Goal: Communication & Community: Answer question/provide support

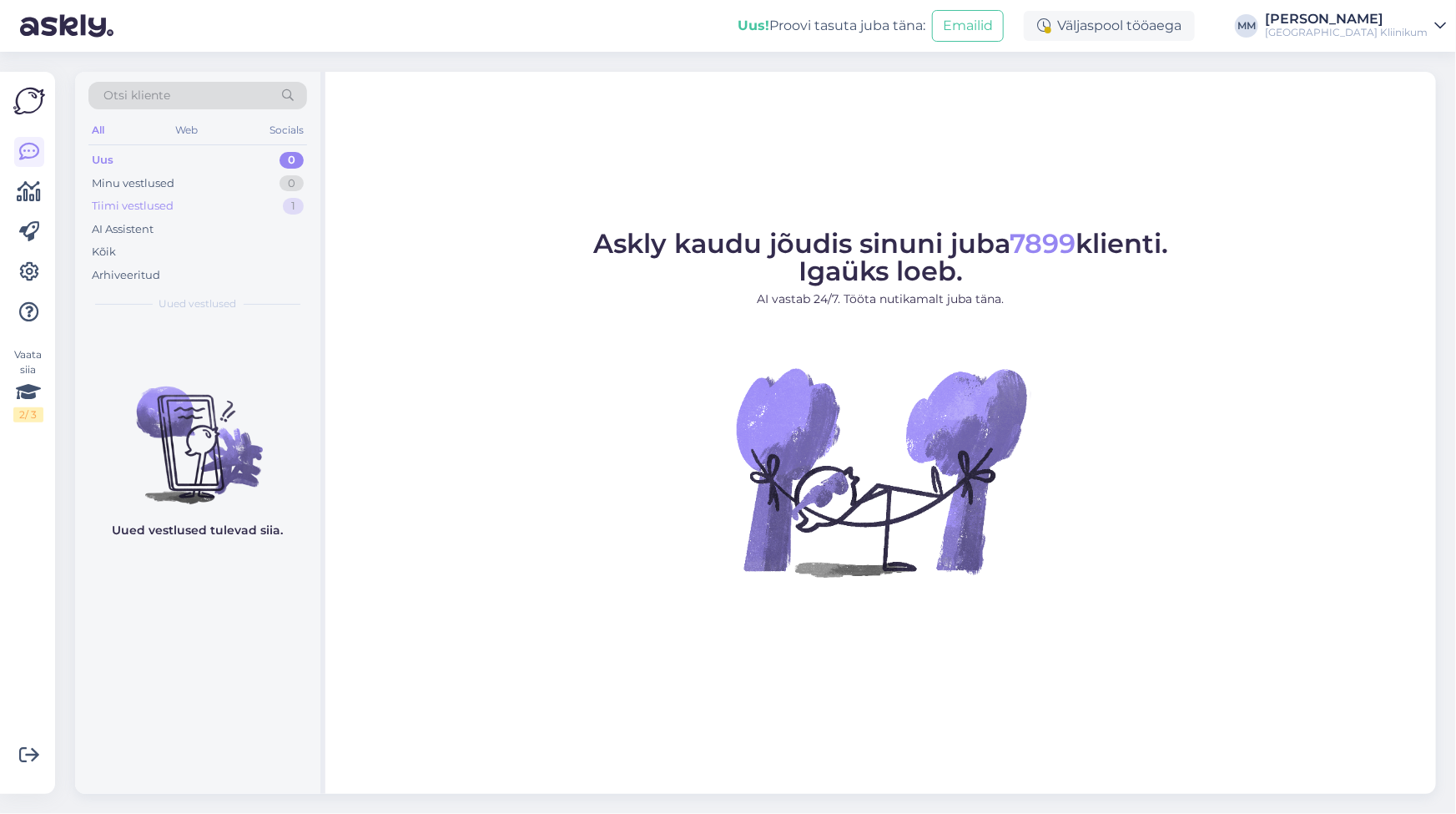
click at [137, 205] on div "Tiimi vestlused" at bounding box center [132, 206] width 82 height 17
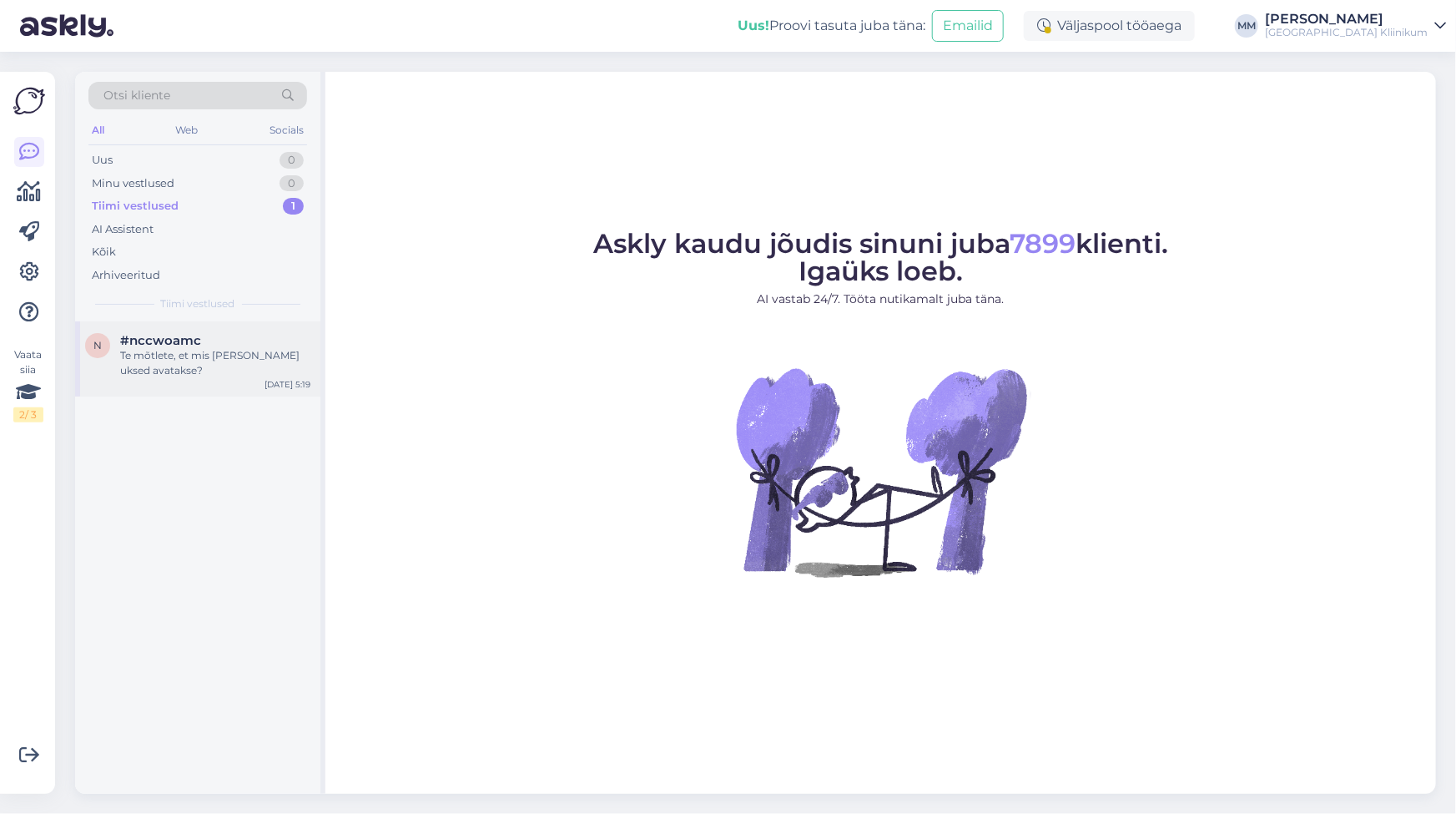
click at [183, 363] on div "n #nccwoamc Te mõtlete, et mis kell uksed avatakse? Oct 6 5:19" at bounding box center [197, 359] width 245 height 75
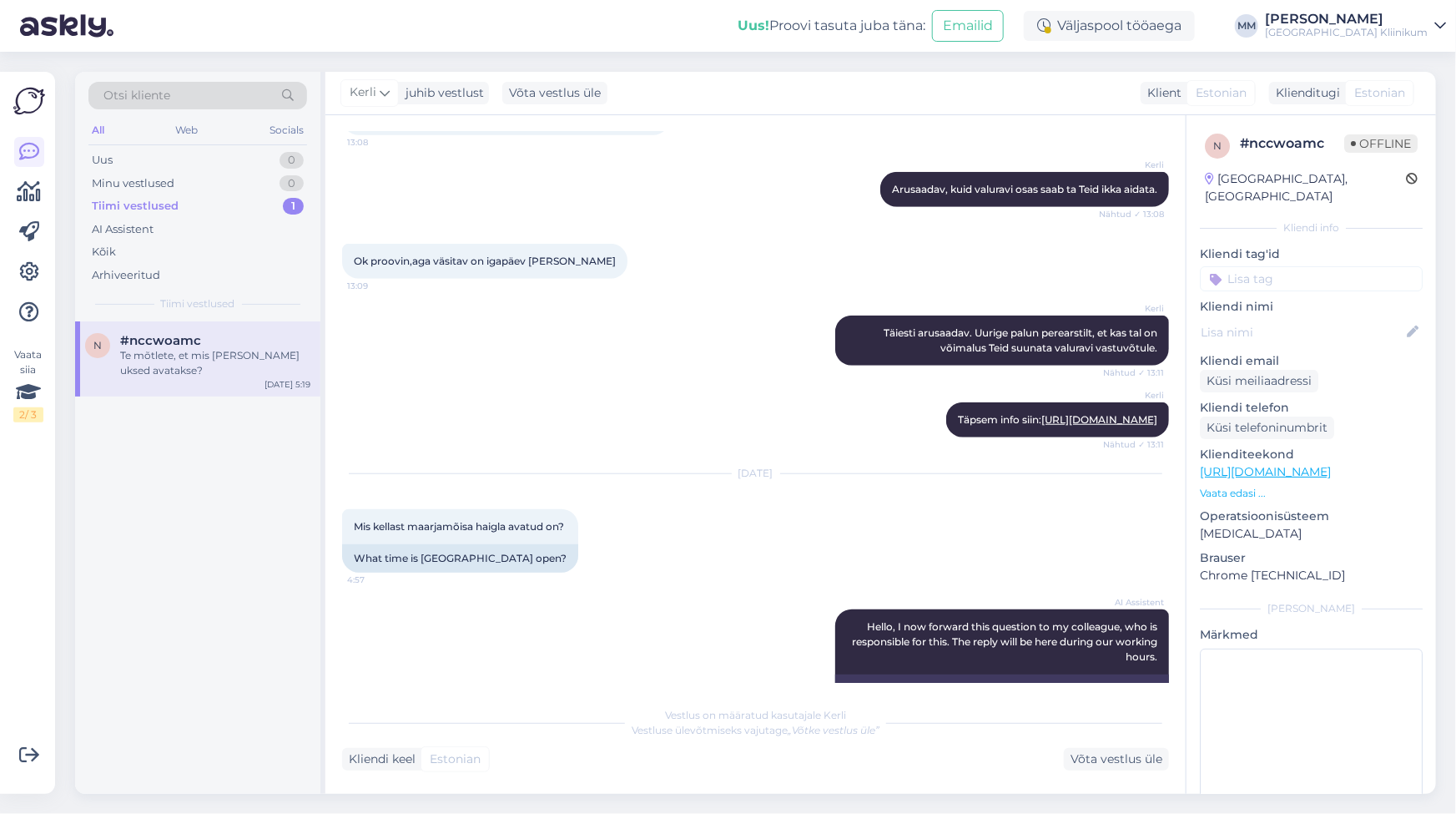
scroll to position [708, 0]
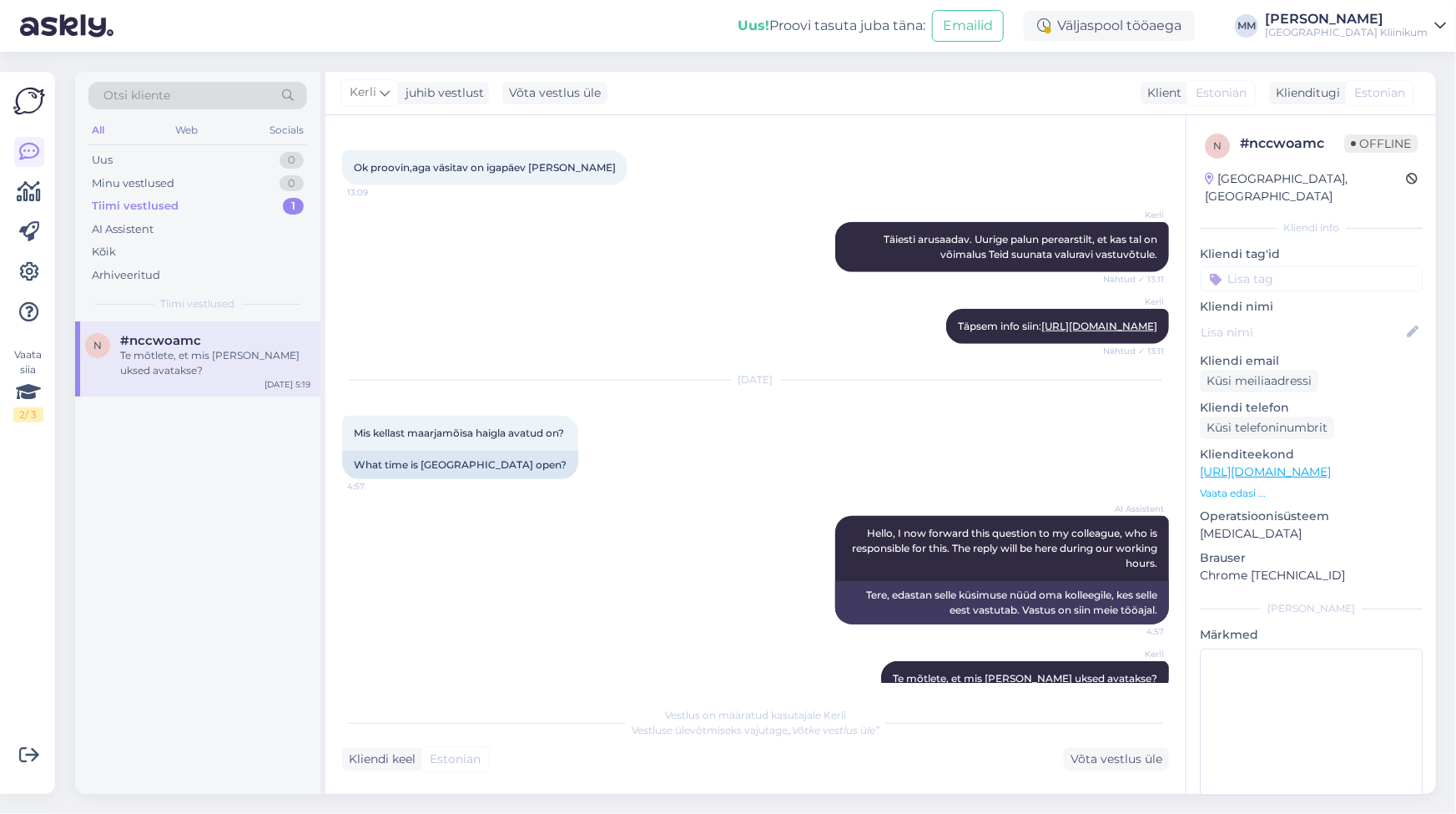
click at [146, 201] on div "Tiimi vestlused" at bounding box center [135, 206] width 87 height 17
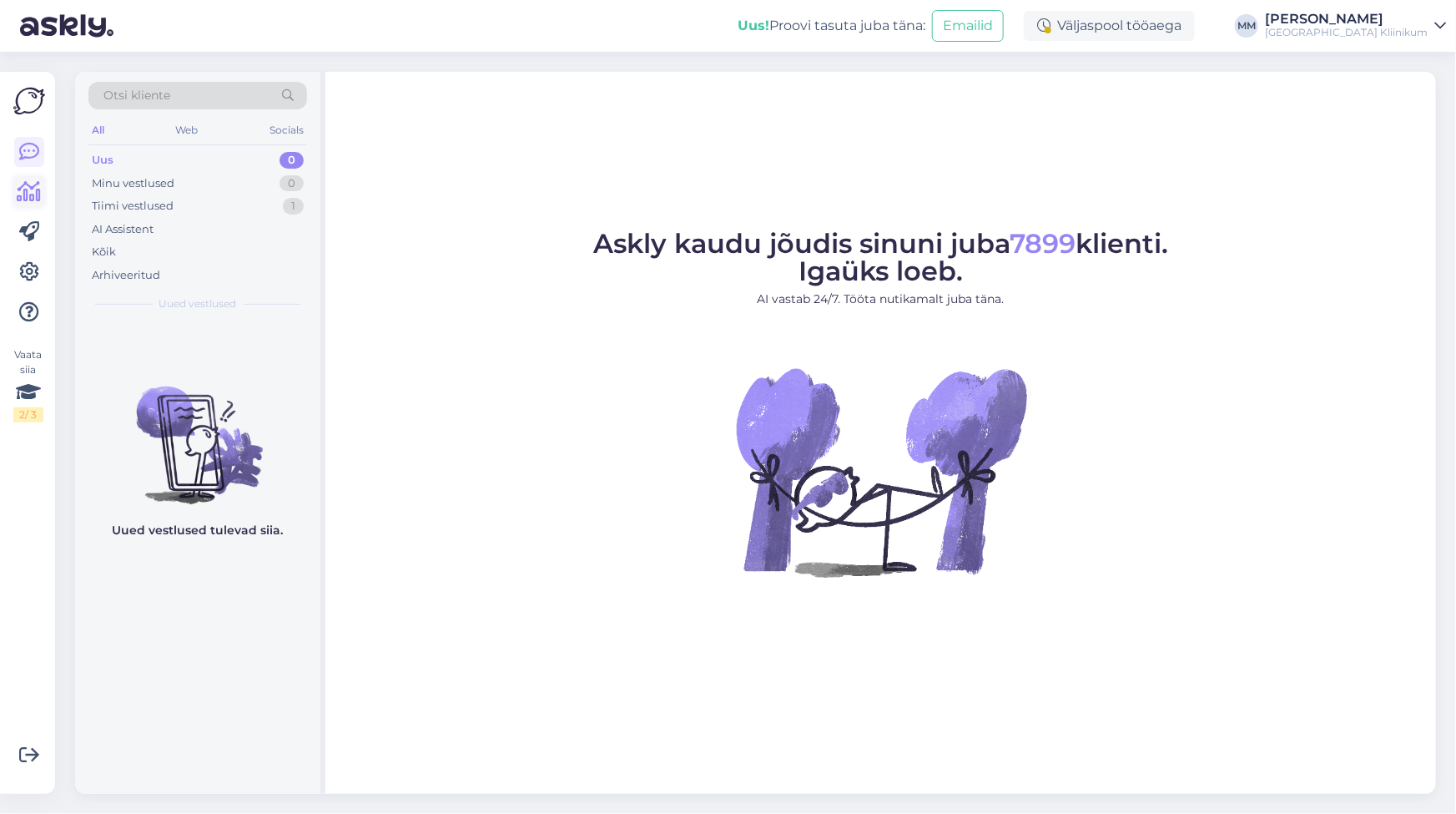
click at [35, 194] on icon at bounding box center [30, 192] width 25 height 20
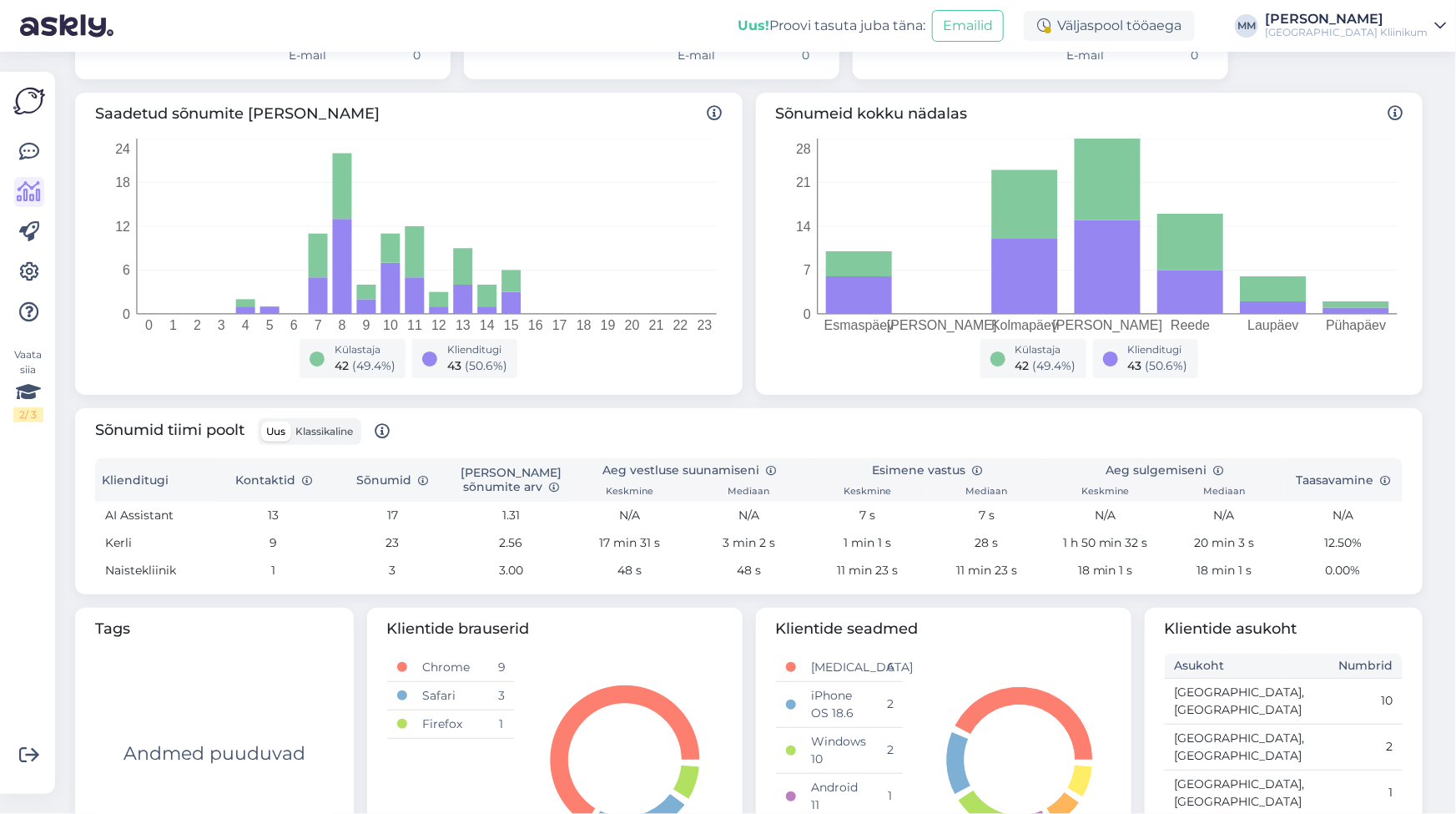
scroll to position [302, 0]
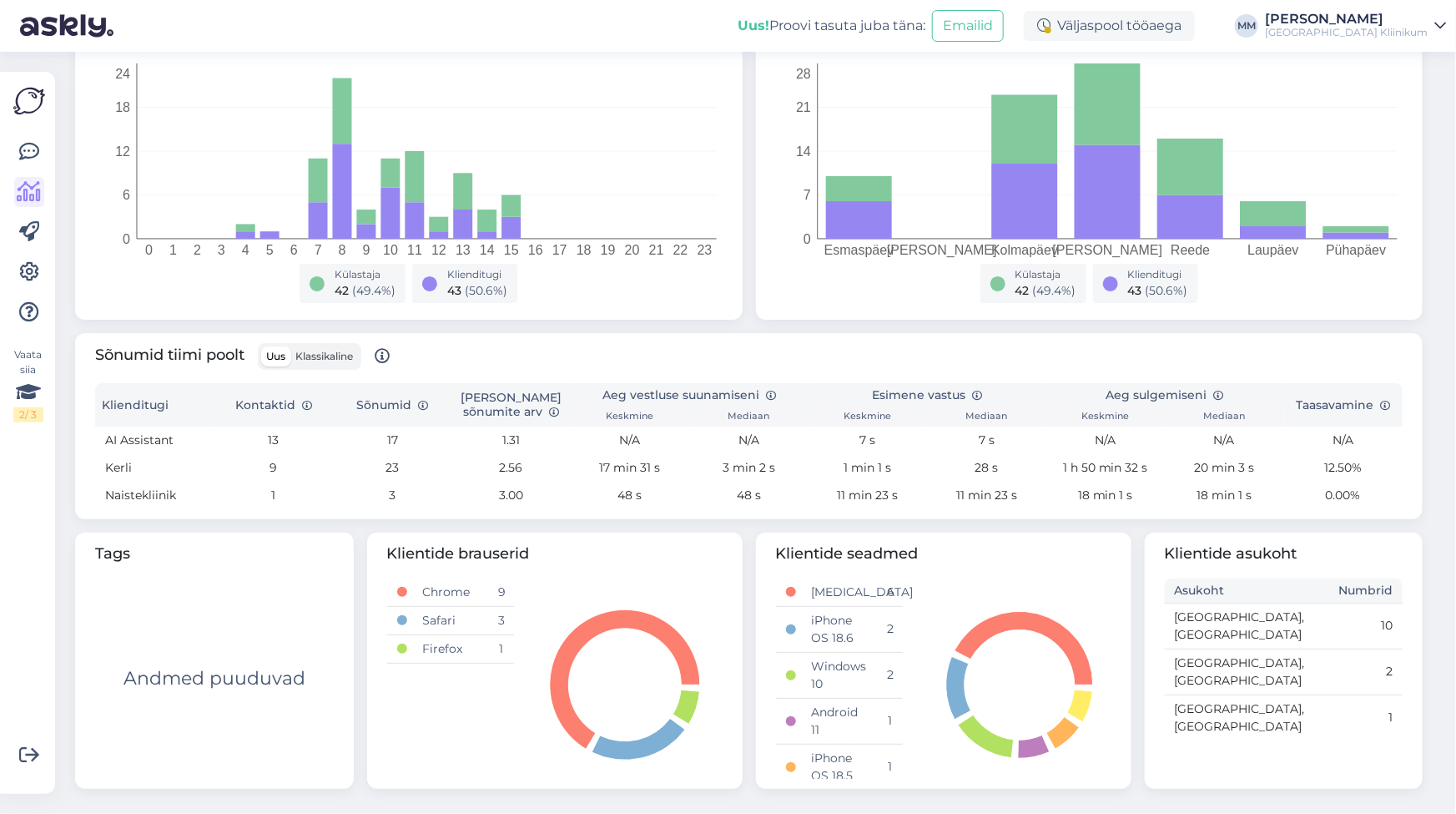
click at [396, 469] on td "23" at bounding box center [392, 468] width 118 height 28
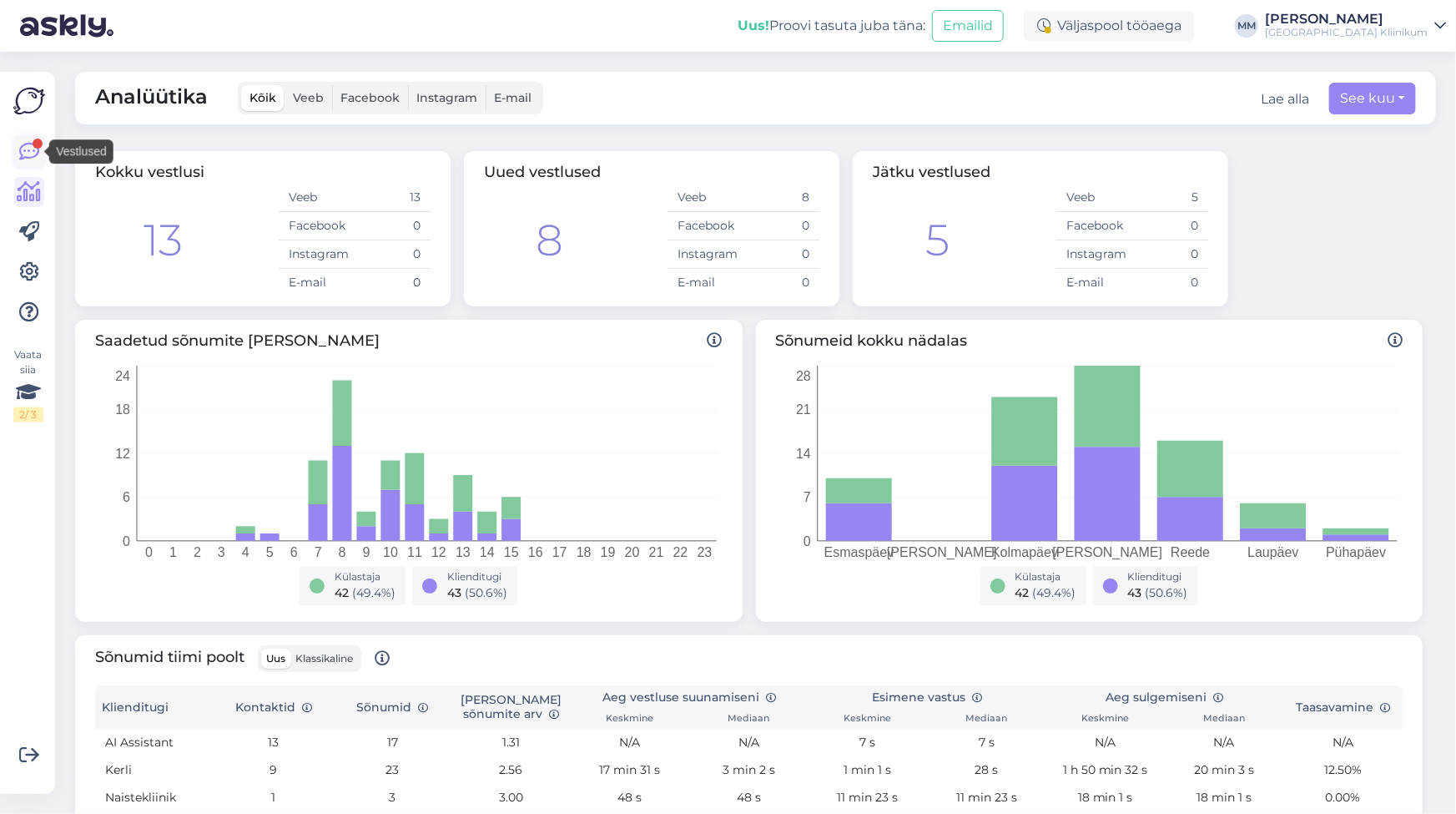
click at [21, 152] on icon at bounding box center [30, 152] width 20 height 20
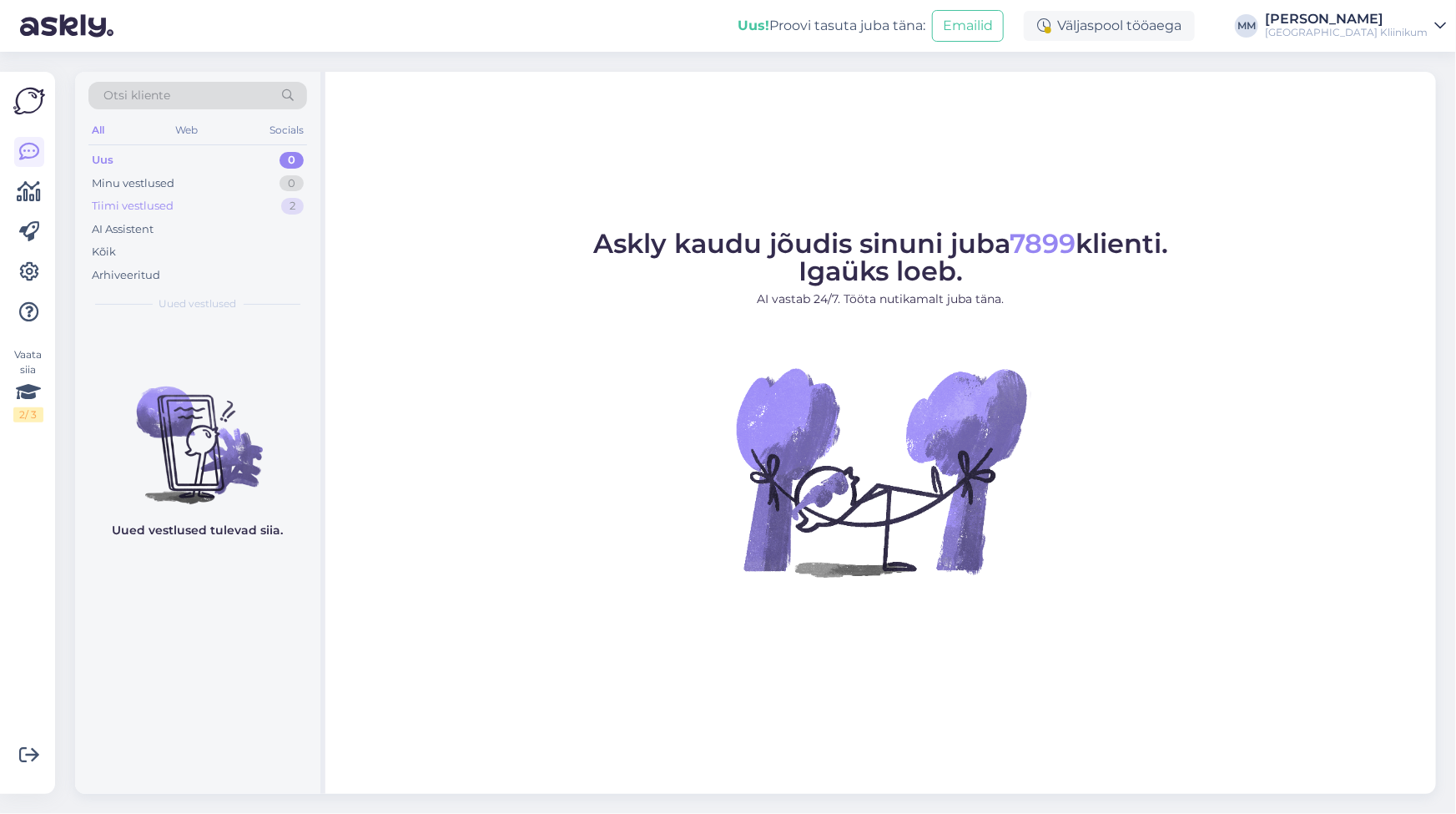
click at [151, 206] on div "Tiimi vestlused" at bounding box center [132, 206] width 82 height 17
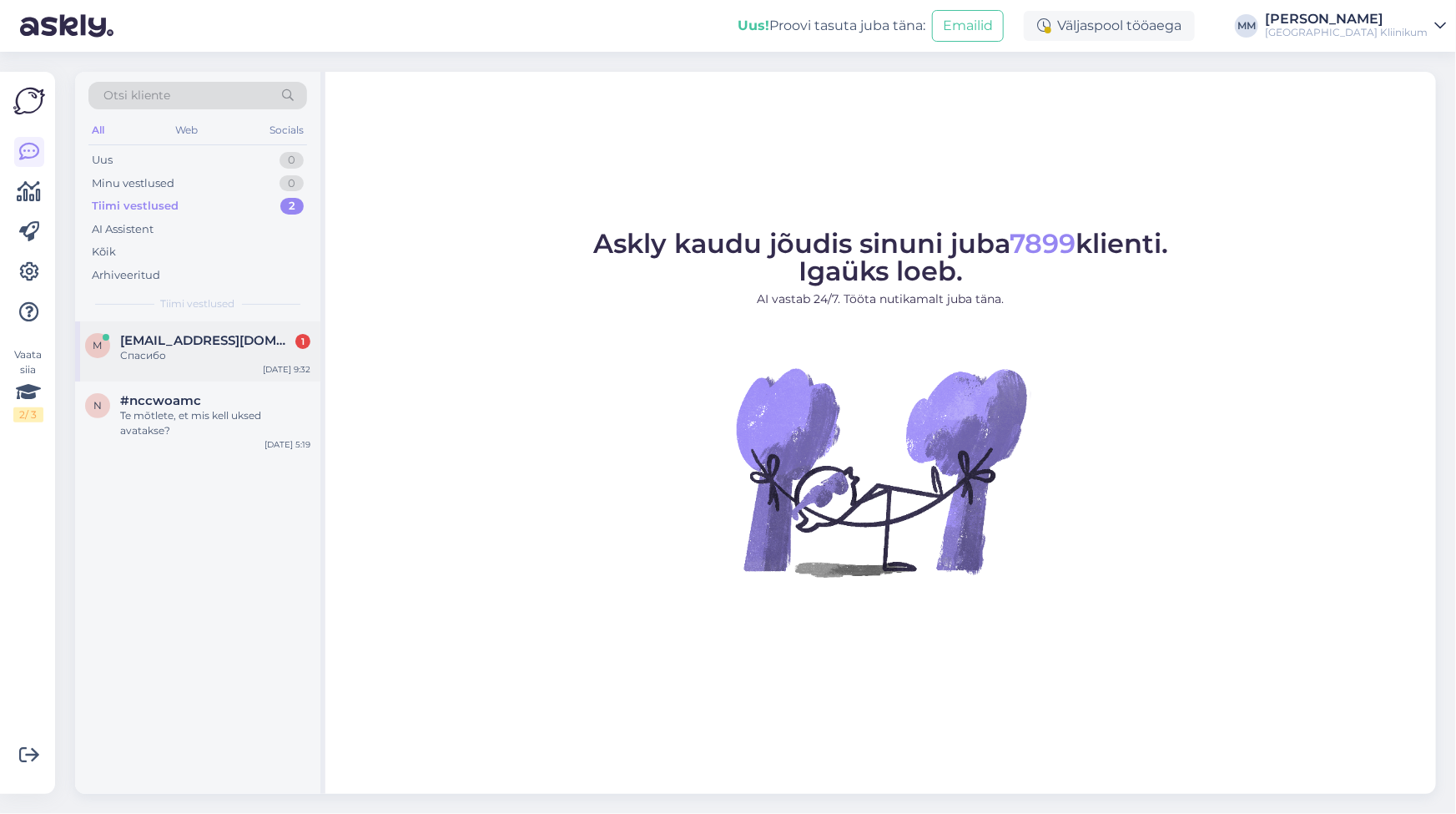
click at [145, 366] on div "m mnoge32@gmail.com 1 Спасибо Oct 6 9:32" at bounding box center [197, 351] width 245 height 60
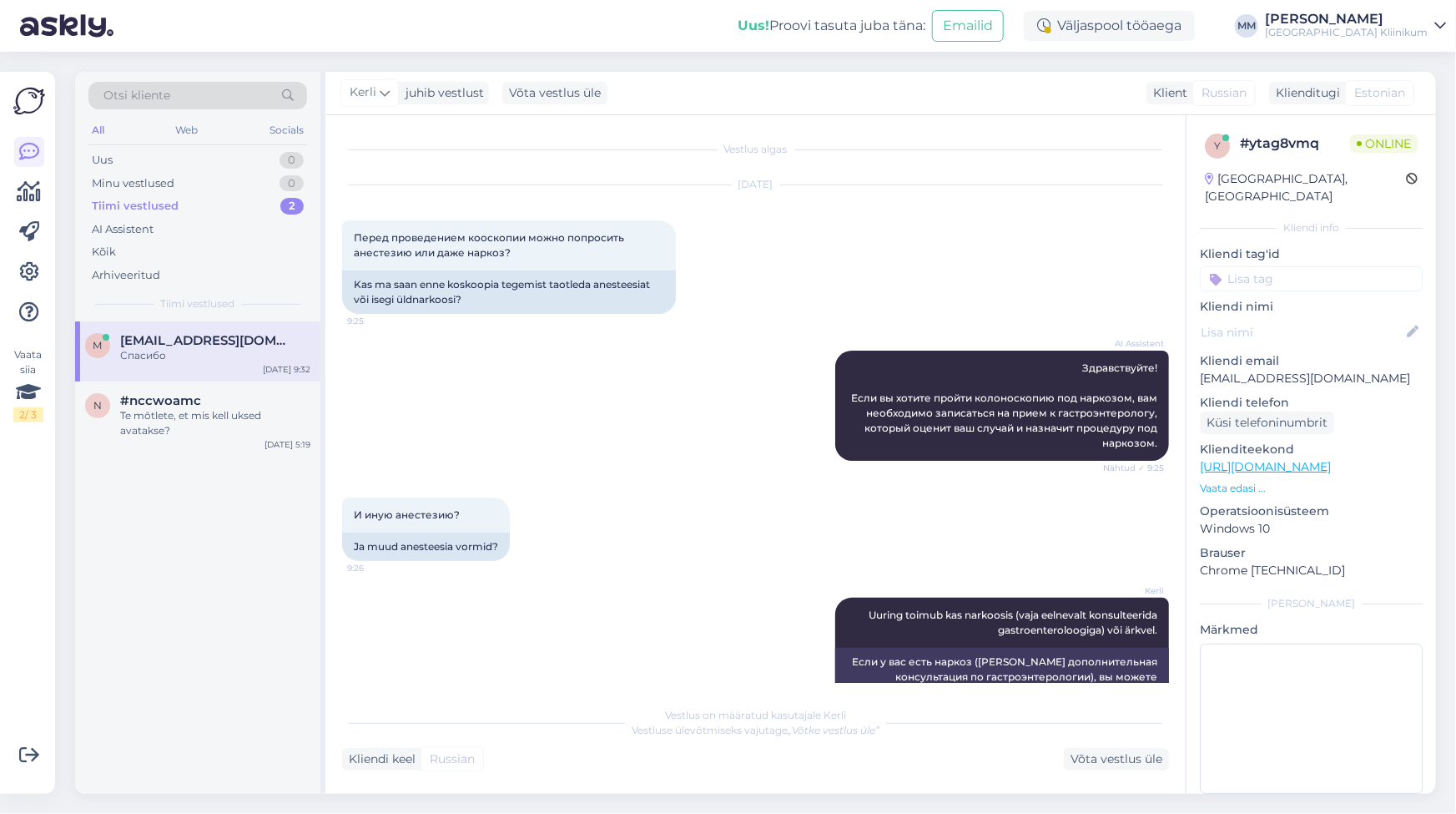
click at [725, 330] on div "Oct 6 2025 Перед проведением кооскопии можно попросить анестезию или даже нарко…" at bounding box center [756, 250] width 827 height 165
